Goal: Task Accomplishment & Management: Complete application form

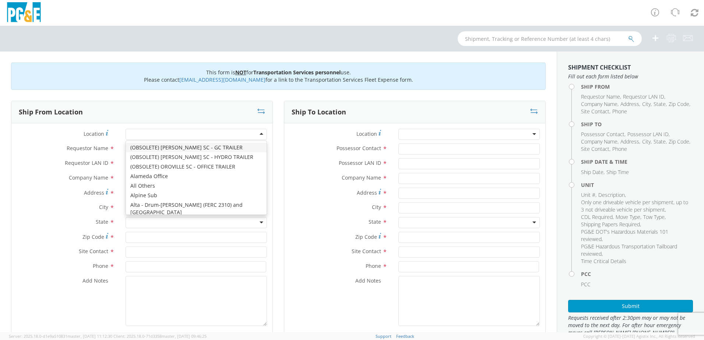
click at [199, 137] on div at bounding box center [195, 134] width 141 height 11
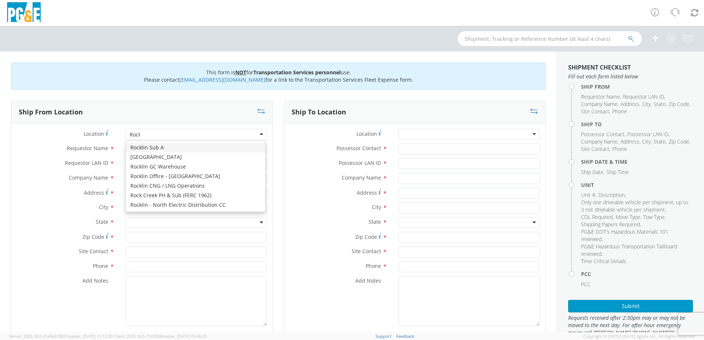
type input "Rock"
type input "PG&E"
type input "[STREET_ADDRESS]"
type input "AUBURN"
type input "95603"
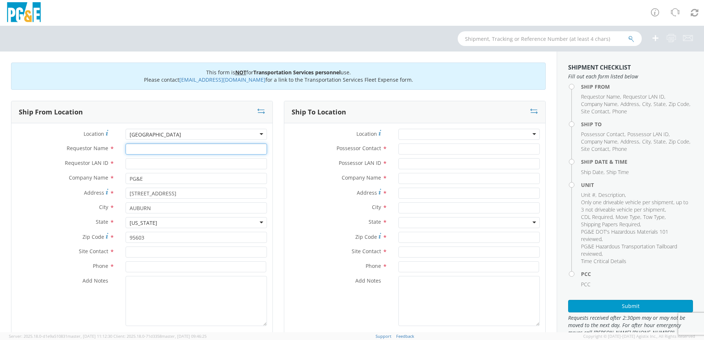
click at [159, 149] on input "Requestor Name *" at bounding box center [195, 149] width 141 height 11
type input "[PERSON_NAME]"
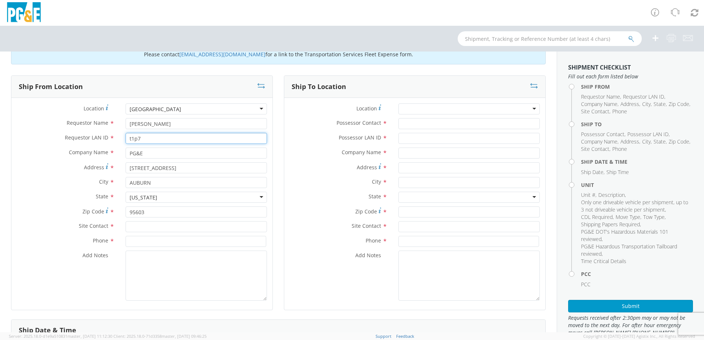
scroll to position [37, 0]
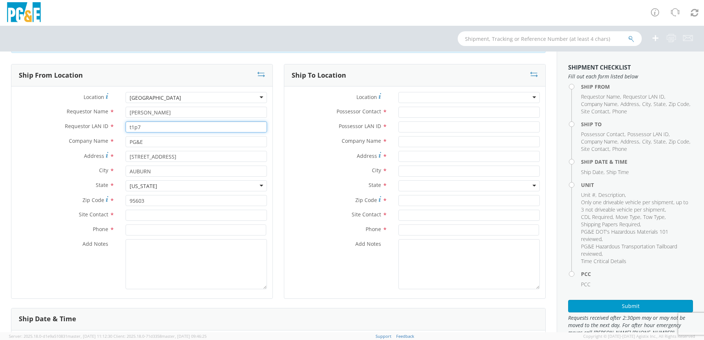
type input "t1p7"
click at [151, 212] on input "text" at bounding box center [195, 215] width 141 height 11
type input "[PERSON_NAME]"
click at [54, 213] on label "Site Contact *" at bounding box center [65, 215] width 109 height 10
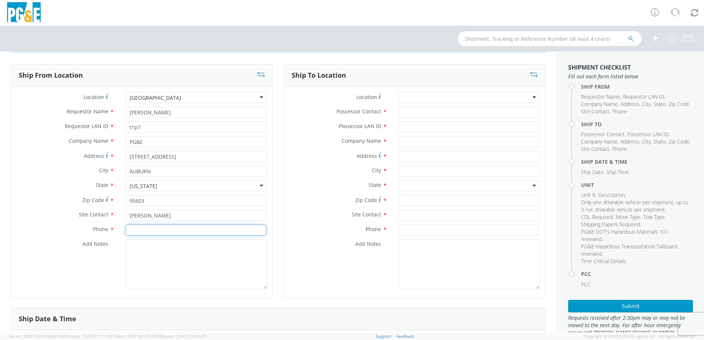
click at [138, 231] on input at bounding box center [195, 229] width 141 height 11
type input "[PHONE_NUMBER]"
click at [141, 247] on textarea "Add Notes *" at bounding box center [195, 264] width 141 height 50
type textarea "Lock box code is 1245"
click at [430, 101] on div at bounding box center [468, 97] width 141 height 11
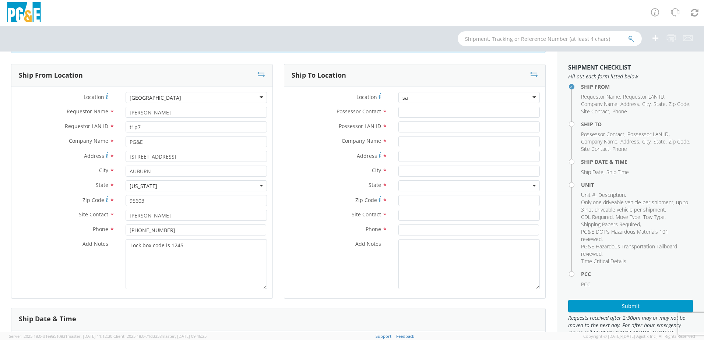
type input "s"
click at [313, 112] on label "Possessor Contact *" at bounding box center [338, 112] width 109 height 10
click at [398, 112] on input "Possessor Contact *" at bounding box center [468, 112] width 141 height 11
click at [407, 113] on input "Possessor Contact *" at bounding box center [468, 112] width 141 height 11
type input "[PERSON_NAME]"
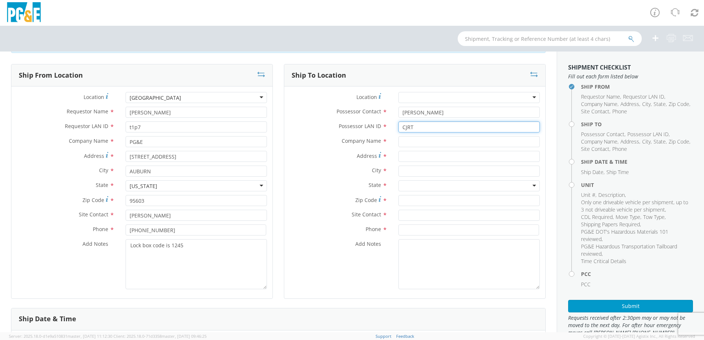
type input "CJRT"
click at [401, 141] on input "text" at bounding box center [468, 141] width 141 height 11
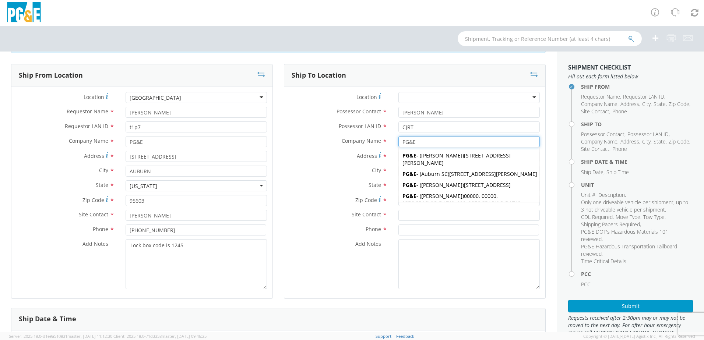
type input "PG&E"
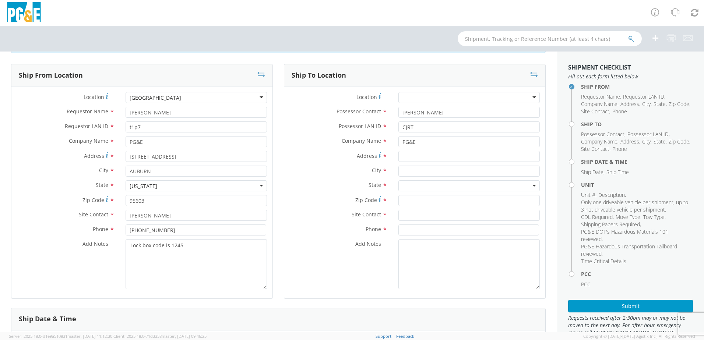
click at [309, 163] on div "Address *" at bounding box center [414, 158] width 261 height 15
click at [418, 157] on input "Address *" at bounding box center [468, 156] width 141 height 11
type input "[STREET_ADDRESS]"
click at [414, 173] on input "text" at bounding box center [468, 171] width 141 height 11
type input "San [PERSON_NAME]"
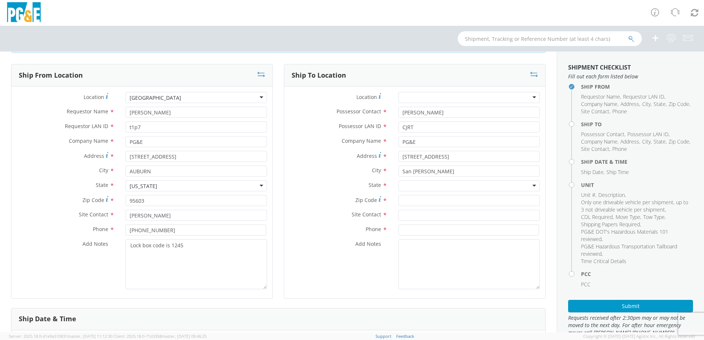
click at [318, 170] on label "City *" at bounding box center [338, 171] width 109 height 10
click at [403, 188] on div at bounding box center [468, 185] width 141 height 11
click at [420, 204] on input "Zip Code *" at bounding box center [468, 200] width 141 height 11
type input "94002"
click at [405, 215] on input "text" at bounding box center [468, 215] width 141 height 11
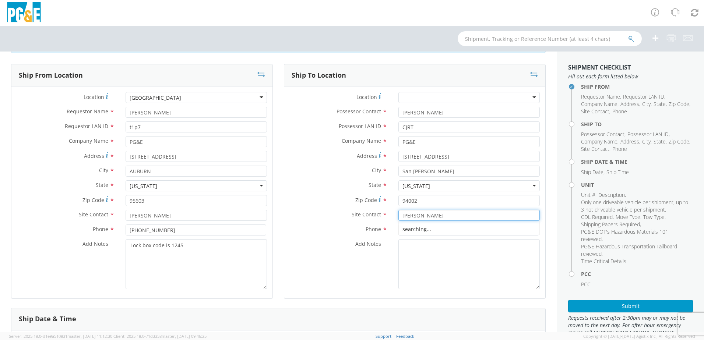
type input "[PERSON_NAME]"
click at [319, 216] on label "Site Contact *" at bounding box center [338, 215] width 109 height 10
click at [425, 233] on input at bounding box center [468, 229] width 141 height 11
type input "5303208487"
click at [430, 267] on textarea "Add Notes *" at bounding box center [468, 264] width 141 height 50
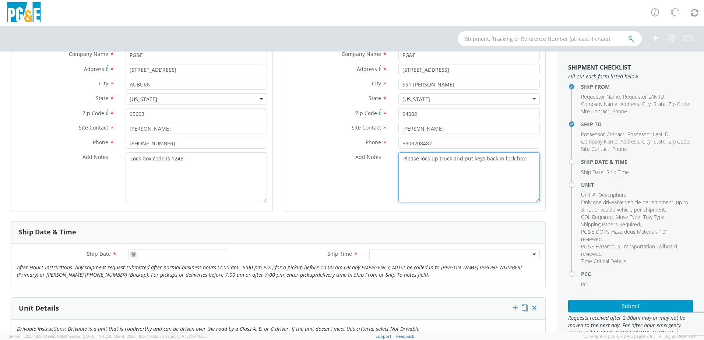
scroll to position [147, 0]
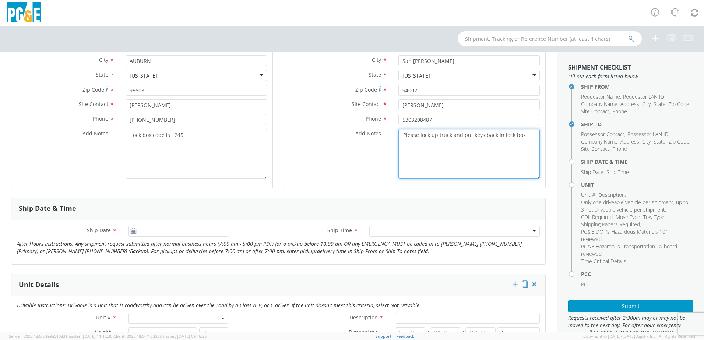
type textarea "Please lock up truck and put keys back in lock box"
click at [134, 232] on icon at bounding box center [133, 231] width 6 height 6
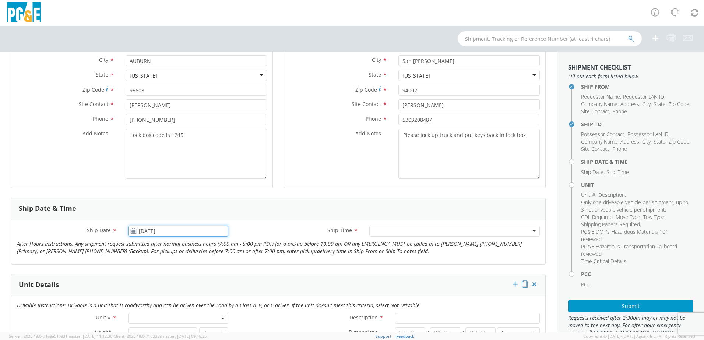
click at [143, 231] on input "[DATE]" at bounding box center [178, 231] width 100 height 11
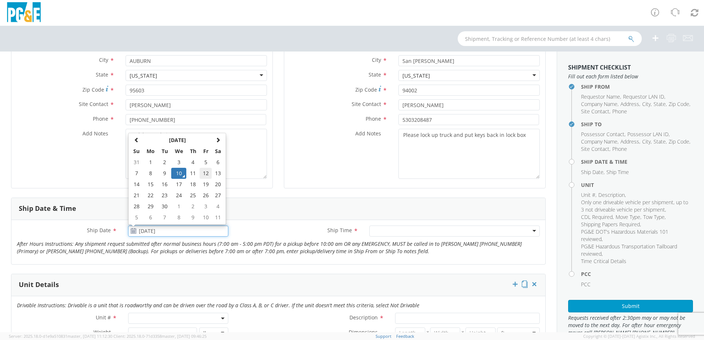
click at [203, 174] on td "12" at bounding box center [205, 173] width 13 height 11
type input "[DATE]"
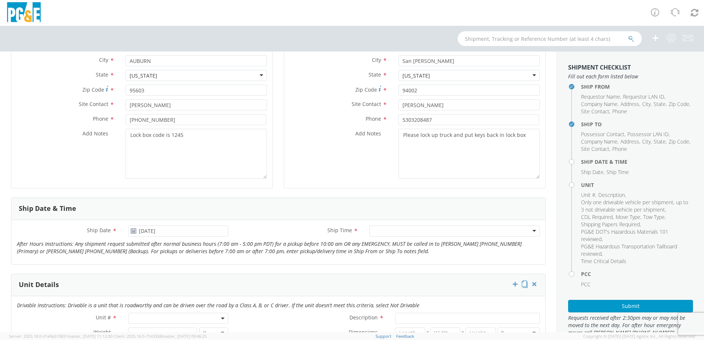
click at [394, 235] on div at bounding box center [454, 231] width 170 height 11
click at [282, 259] on div "Ship Date * [DATE] Ship Time * 7:00 am - 10:00 am 7:00 am - 10:00 am Any Time 7…" at bounding box center [278, 242] width 534 height 44
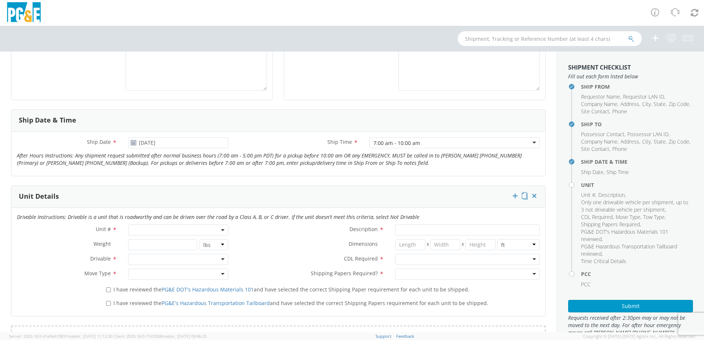
scroll to position [258, 0]
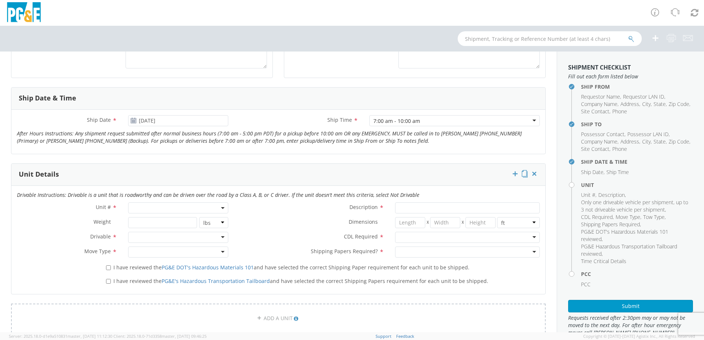
click at [144, 205] on span at bounding box center [178, 207] width 100 height 11
click at [164, 220] on input "search" at bounding box center [177, 220] width 95 height 11
type input "b33644"
type input "TRUCK; HYDRO SUBSTATION MAINT >19500 4X4"
type input "19500"
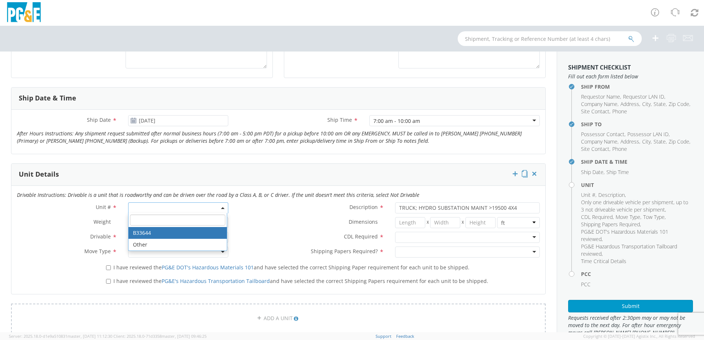
select select "B33644"
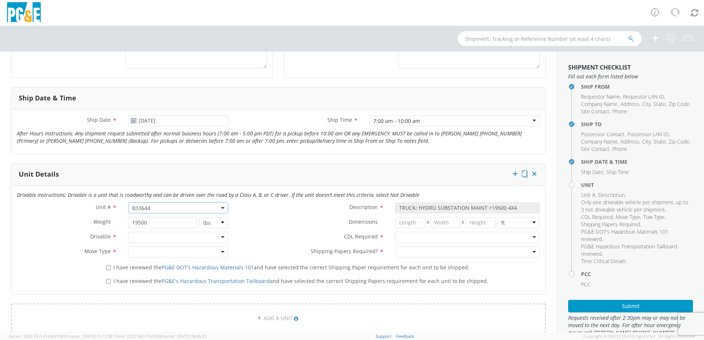
click at [159, 238] on div at bounding box center [178, 237] width 100 height 11
click at [159, 251] on div at bounding box center [178, 252] width 100 height 11
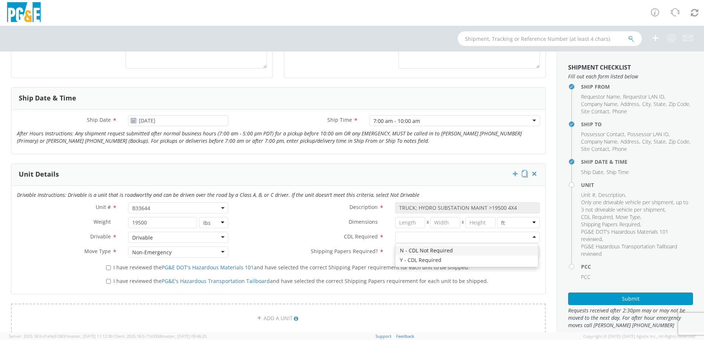
click at [446, 240] on div at bounding box center [467, 237] width 145 height 11
click at [432, 251] on div at bounding box center [467, 252] width 145 height 11
click at [107, 266] on input "I have reviewed the PG&E DOT's Hazardous Materials 101 and have selected the co…" at bounding box center [108, 267] width 5 height 5
checkbox input "true"
click at [107, 279] on input "I have reviewed the PG&E's Hazardous Transportation Tailboard and have selected…" at bounding box center [108, 281] width 5 height 5
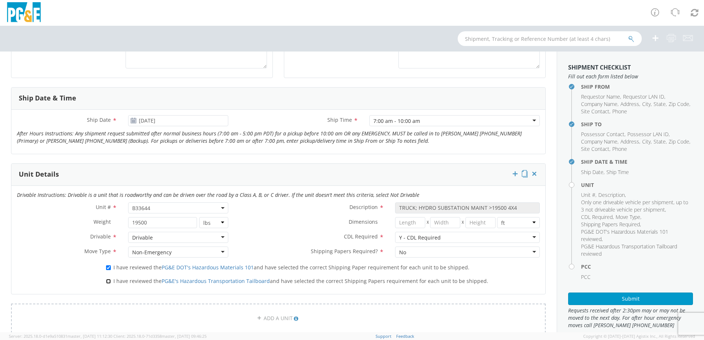
checkbox input "true"
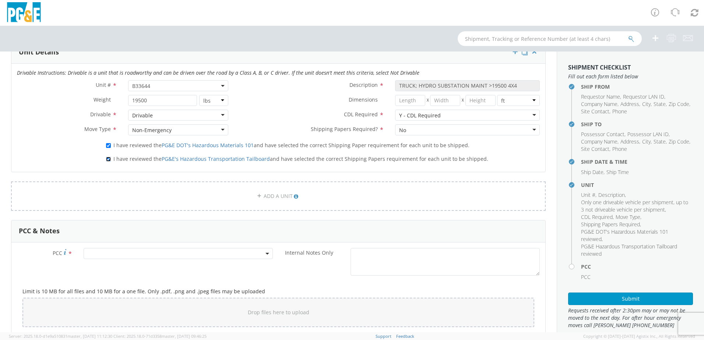
scroll to position [405, 0]
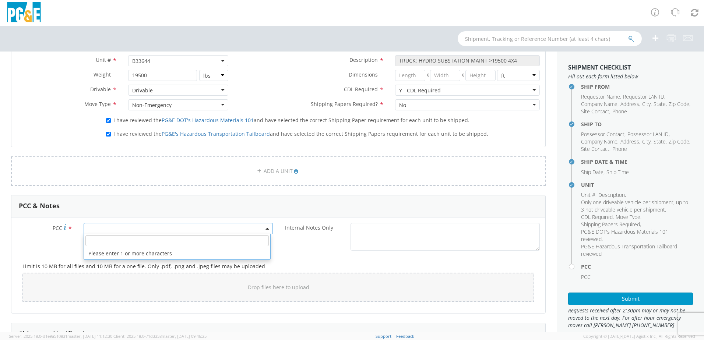
click at [109, 230] on span at bounding box center [178, 228] width 189 height 11
click at [117, 238] on input "number" at bounding box center [176, 240] width 183 height 11
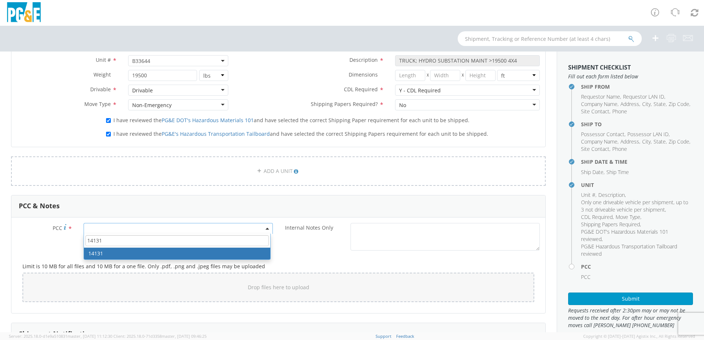
type input "14131"
select select "14131"
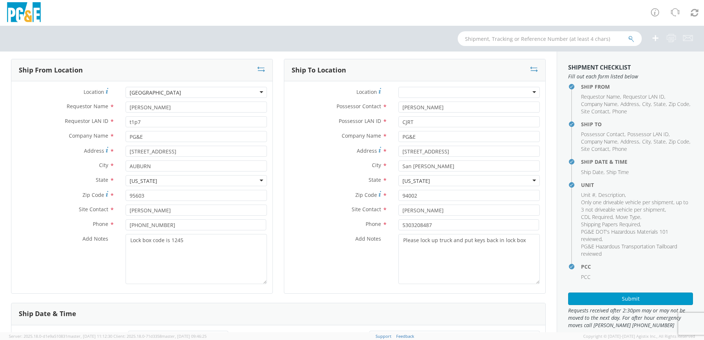
scroll to position [0, 0]
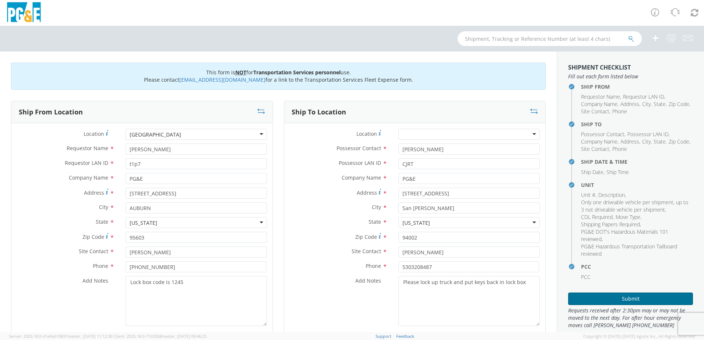
click at [609, 296] on button "Submit" at bounding box center [630, 299] width 125 height 13
